Goal: Find contact information: Find contact information

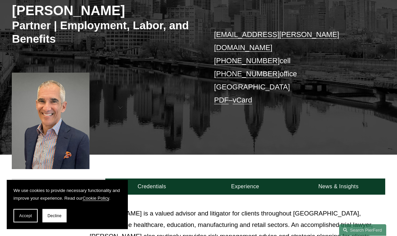
scroll to position [99, 0]
click at [252, 72] on p "sid.steinberg@pierferd.com +1.610.996.8300 cell +1.484.297.2236 office Philadel…" at bounding box center [292, 67] width 156 height 79
click at [251, 76] on p "sid.steinberg@pierferd.com +1.610.996.8300 cell +1.484.297.2236 office Philadel…" at bounding box center [292, 67] width 156 height 79
click at [163, 179] on link "Credentials" at bounding box center [151, 187] width 93 height 16
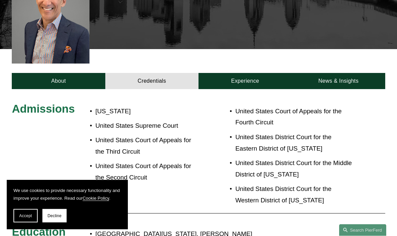
scroll to position [202, 0]
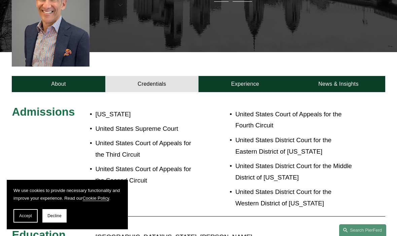
click at [252, 76] on link "Experience" at bounding box center [245, 84] width 93 height 16
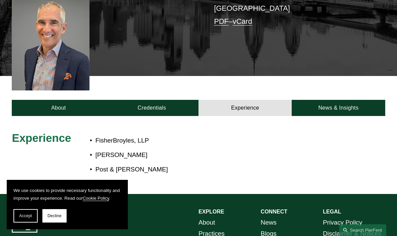
scroll to position [178, 0]
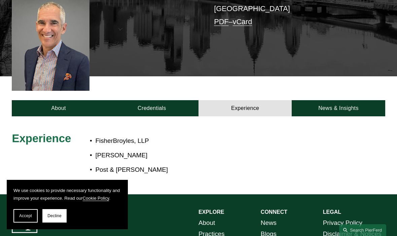
click at [361, 100] on link "News & Insights" at bounding box center [338, 108] width 93 height 16
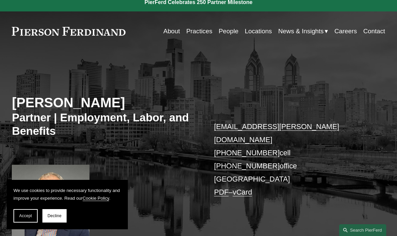
scroll to position [0, 0]
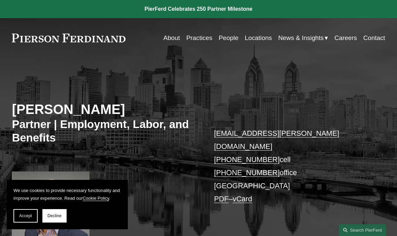
click at [266, 37] on link "Locations" at bounding box center [258, 38] width 27 height 13
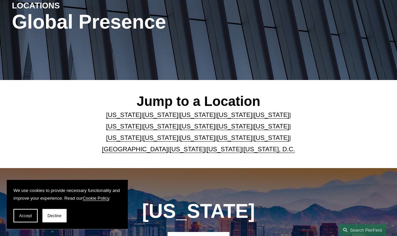
scroll to position [91, 0]
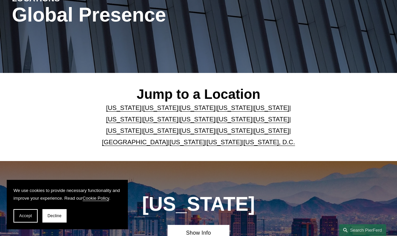
click at [217, 127] on link "[US_STATE]" at bounding box center [234, 130] width 35 height 7
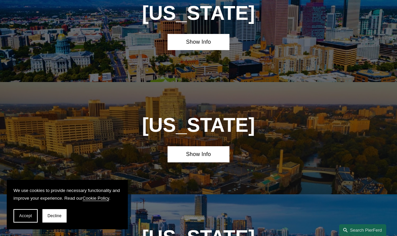
scroll to position [1736, 0]
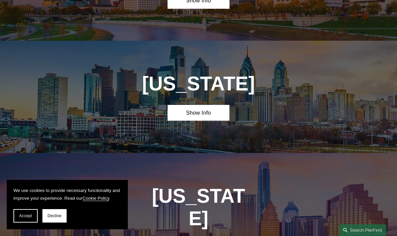
click at [216, 105] on link "Show Info" at bounding box center [199, 113] width 62 height 16
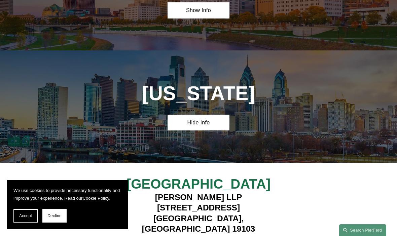
scroll to position [1725, 0]
